Goal: Task Accomplishment & Management: Use online tool/utility

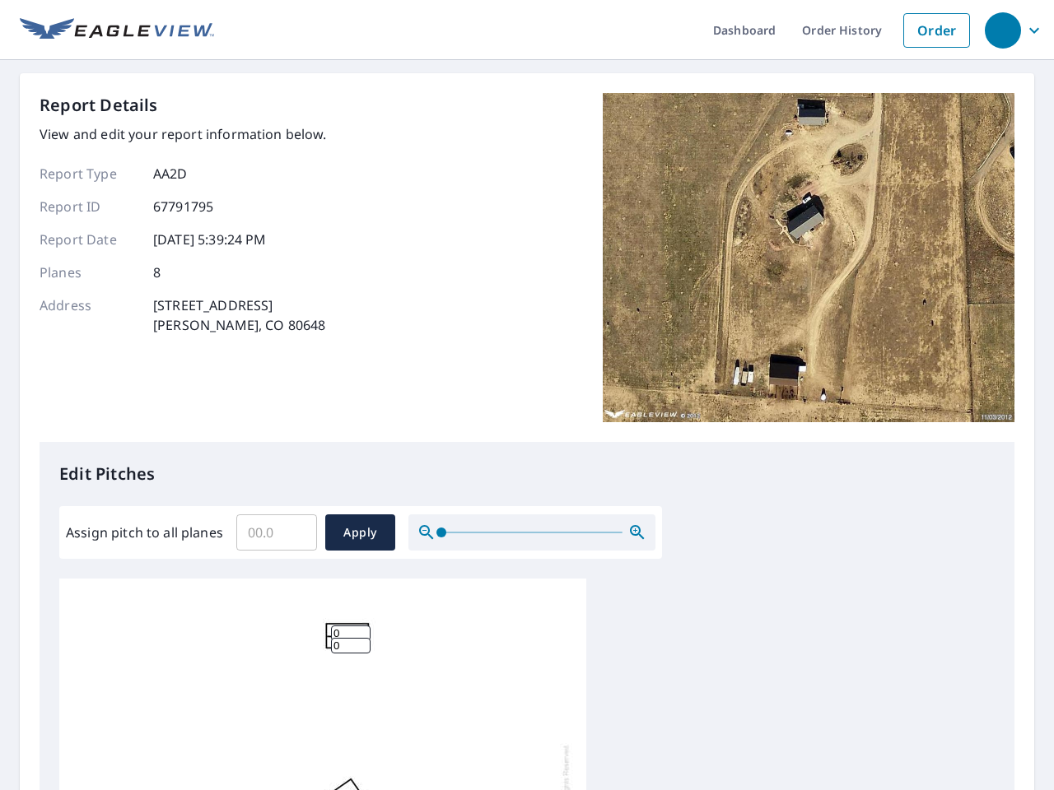
click at [527, 395] on div "Report Details View and edit your report information below. Report Type AA2D Re…" at bounding box center [527, 267] width 975 height 349
click at [1002, 30] on div "button" at bounding box center [1003, 30] width 36 height 36
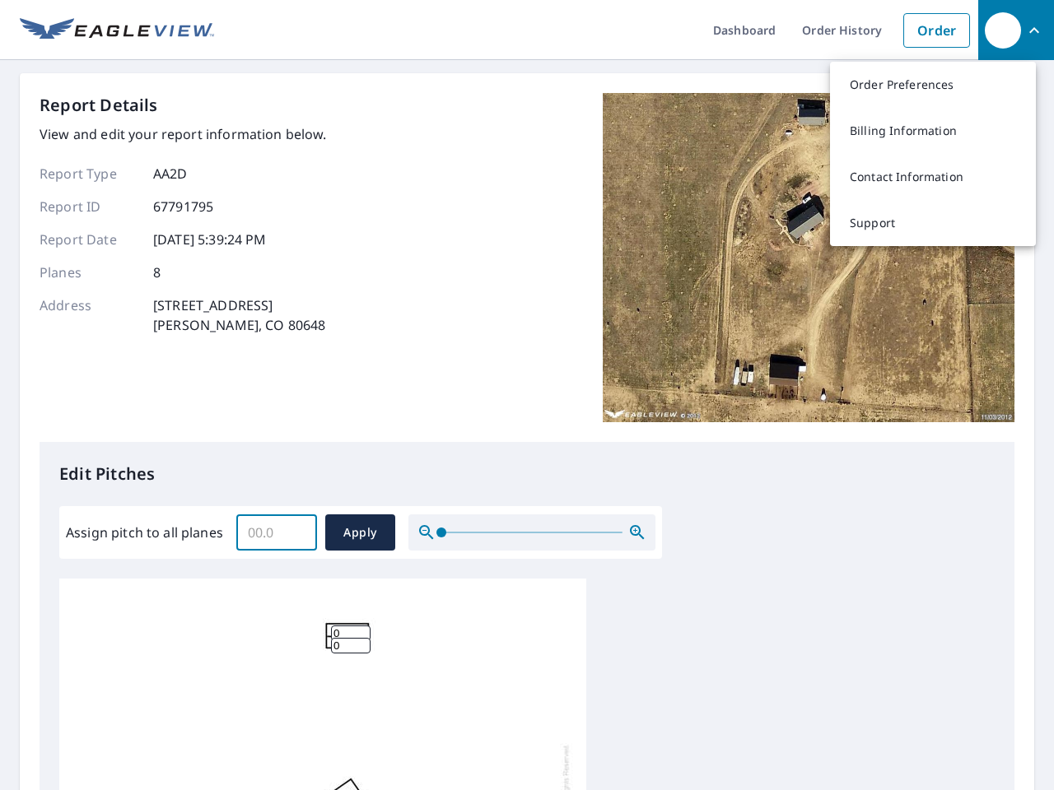
click at [277, 533] on input "Assign pitch to all planes" at bounding box center [276, 533] width 81 height 46
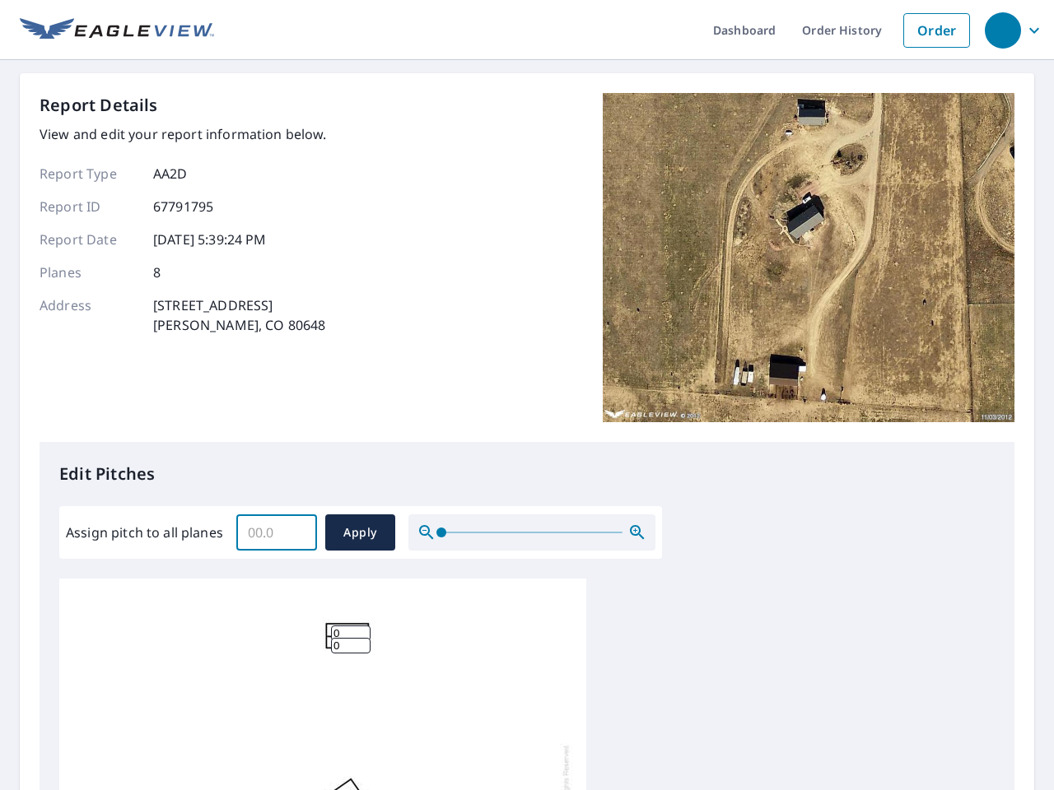
click at [360, 533] on span "Apply" at bounding box center [360, 533] width 44 height 21
click at [637, 533] on icon "button" at bounding box center [637, 533] width 20 height 20
